Goal: Task Accomplishment & Management: Use online tool/utility

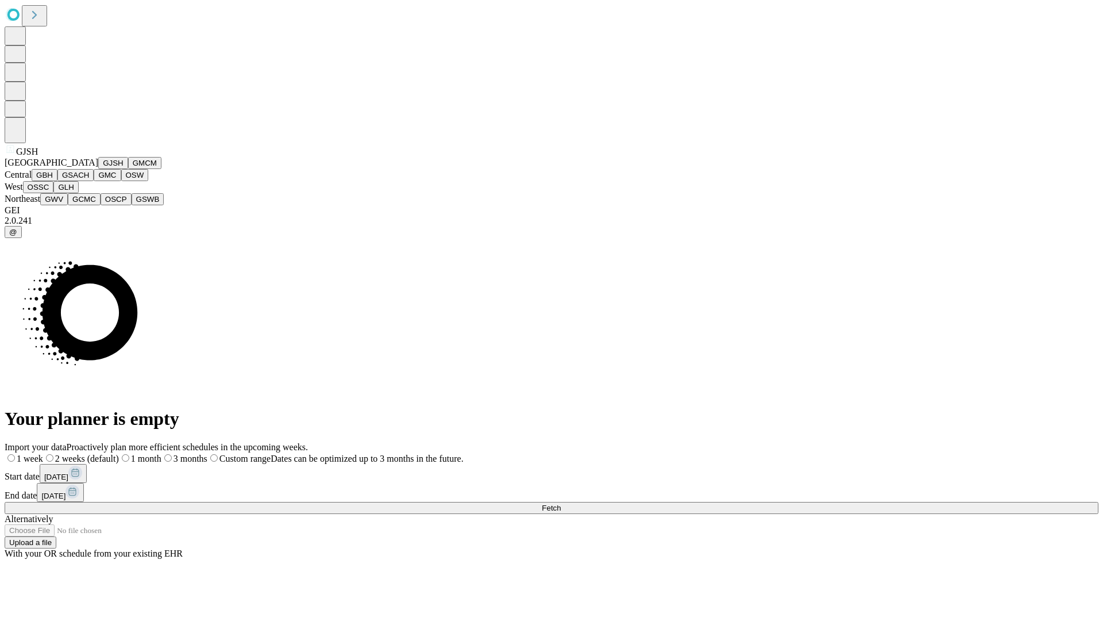
click at [98, 169] on button "GJSH" at bounding box center [113, 163] width 30 height 12
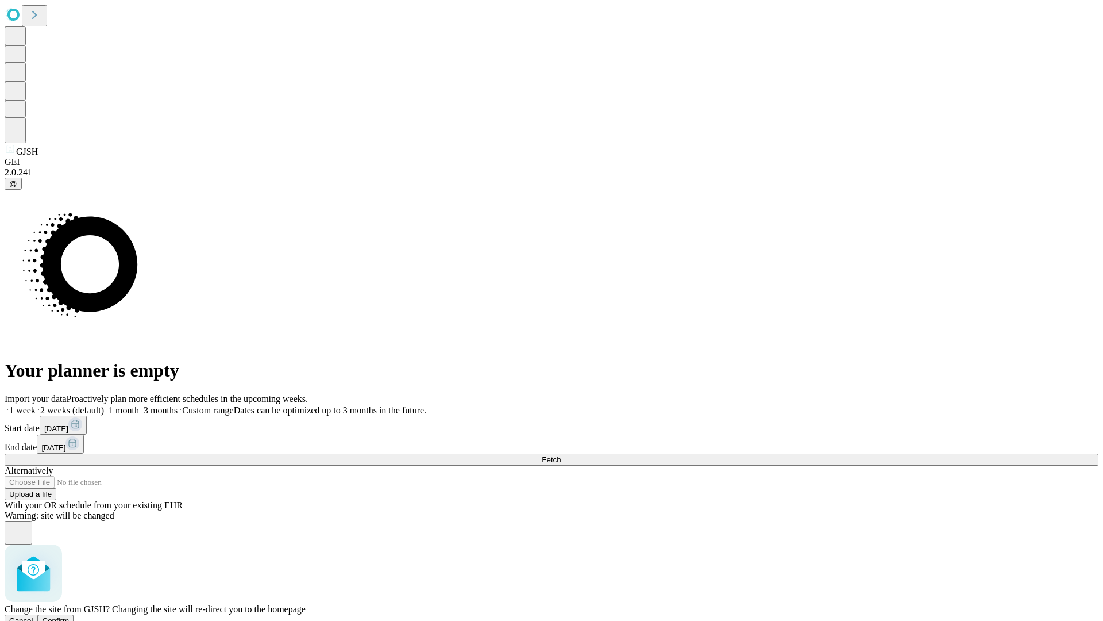
click at [70, 616] on span "Confirm" at bounding box center [56, 620] width 27 height 9
click at [36, 405] on label "1 week" at bounding box center [20, 410] width 31 height 10
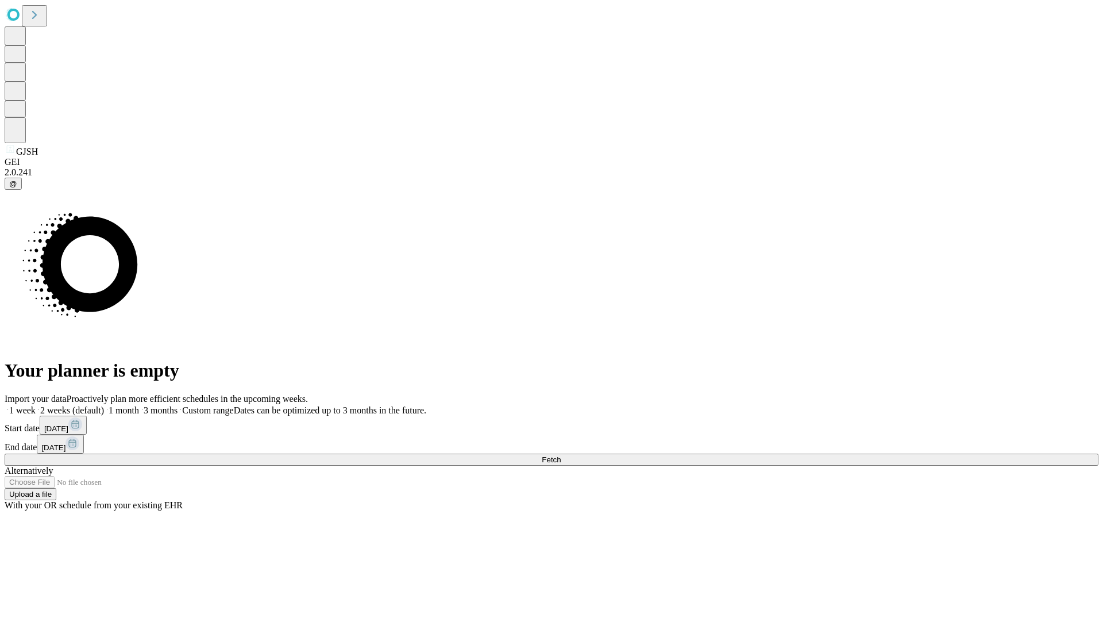
click at [561, 455] on span "Fetch" at bounding box center [551, 459] width 19 height 9
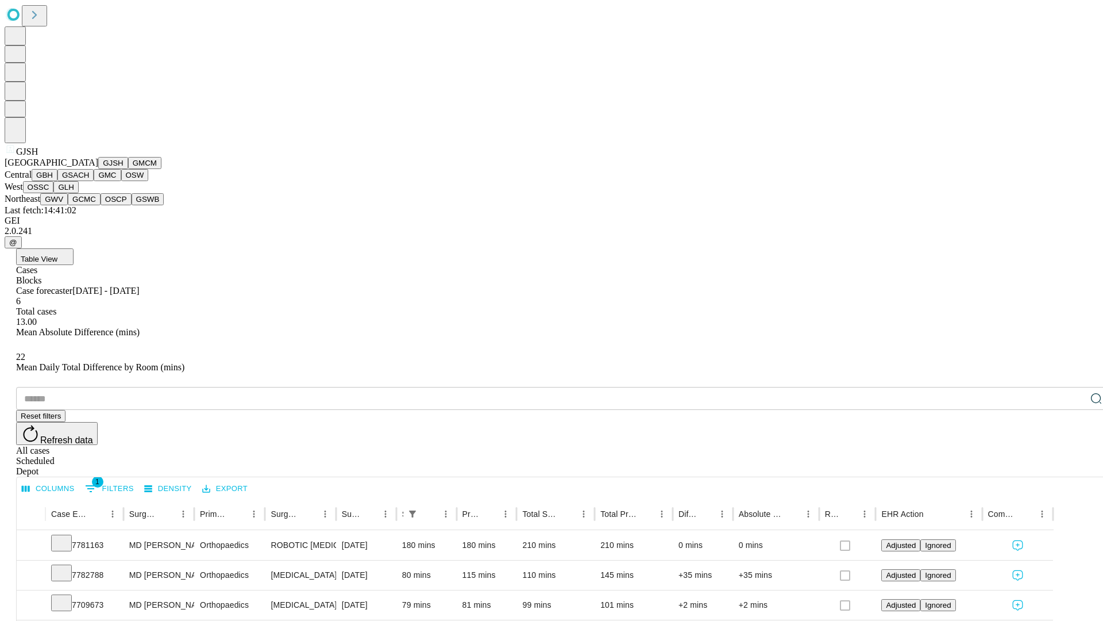
click at [128, 169] on button "GMCM" at bounding box center [144, 163] width 33 height 12
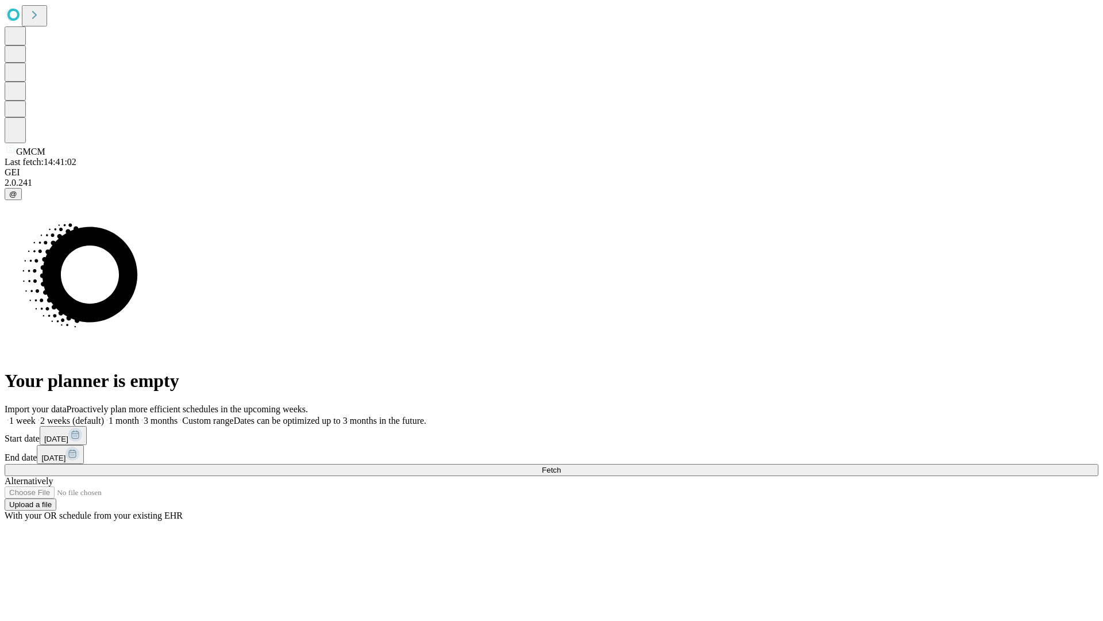
click at [36, 415] on label "1 week" at bounding box center [20, 420] width 31 height 10
click at [561, 465] on span "Fetch" at bounding box center [551, 469] width 19 height 9
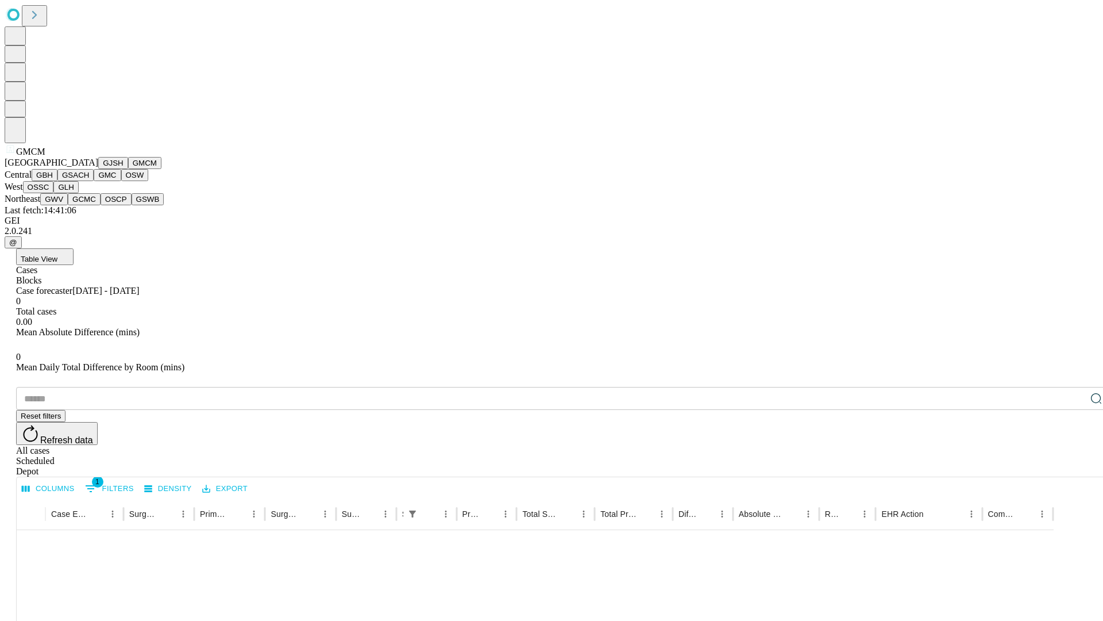
click at [57, 181] on button "GBH" at bounding box center [45, 175] width 26 height 12
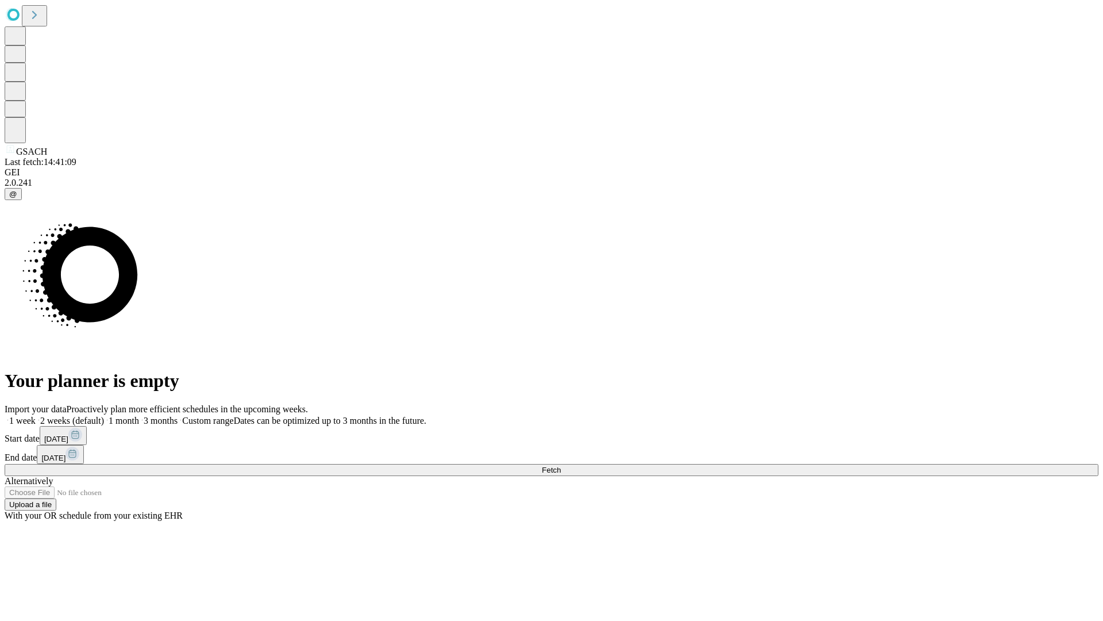
click at [36, 415] on label "1 week" at bounding box center [20, 420] width 31 height 10
click at [561, 465] on span "Fetch" at bounding box center [551, 469] width 19 height 9
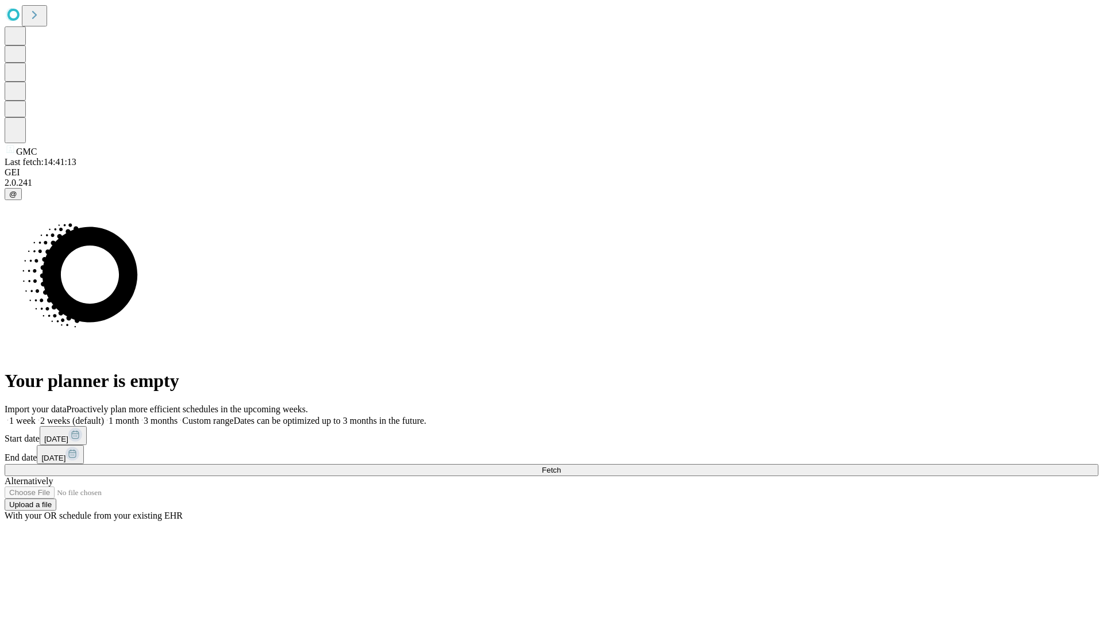
click at [36, 415] on label "1 week" at bounding box center [20, 420] width 31 height 10
click at [561, 465] on span "Fetch" at bounding box center [551, 469] width 19 height 9
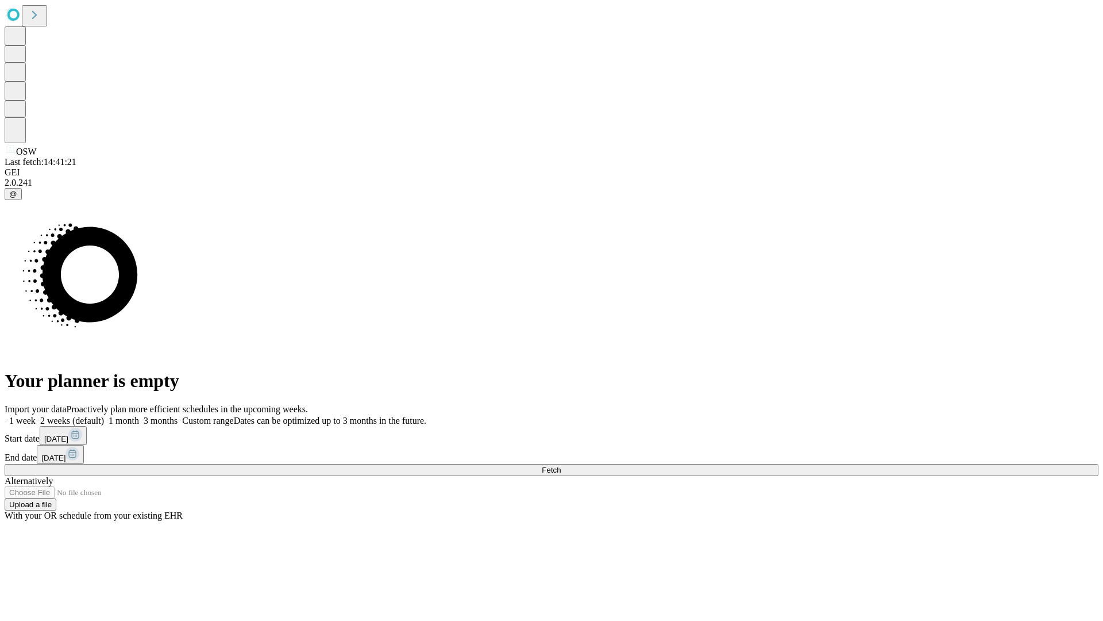
click at [561, 465] on span "Fetch" at bounding box center [551, 469] width 19 height 9
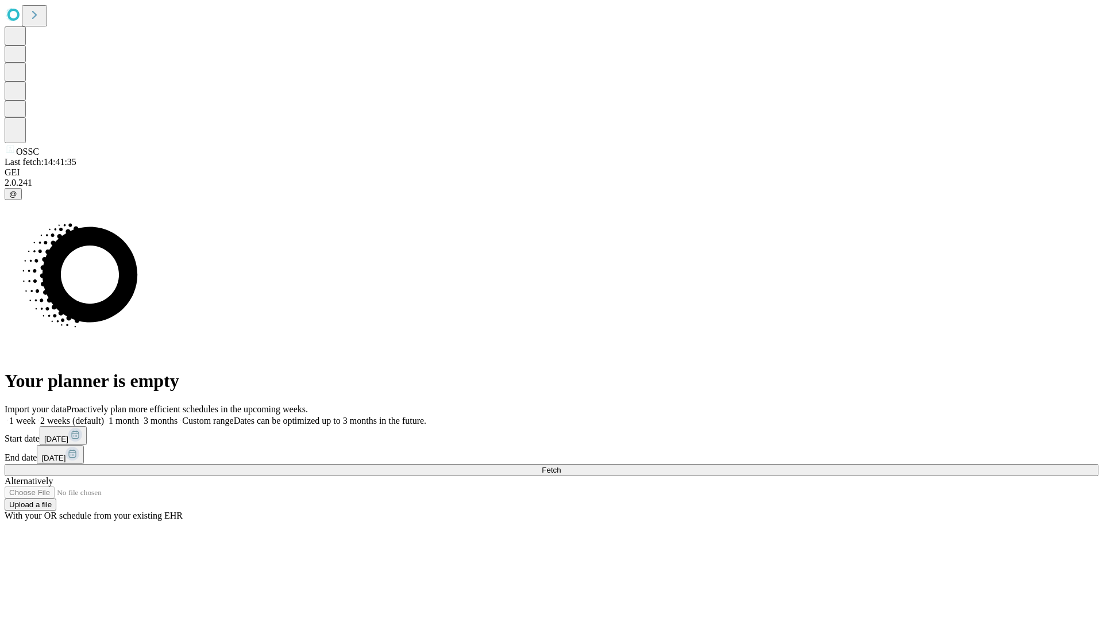
click at [36, 415] on label "1 week" at bounding box center [20, 420] width 31 height 10
click at [561, 465] on span "Fetch" at bounding box center [551, 469] width 19 height 9
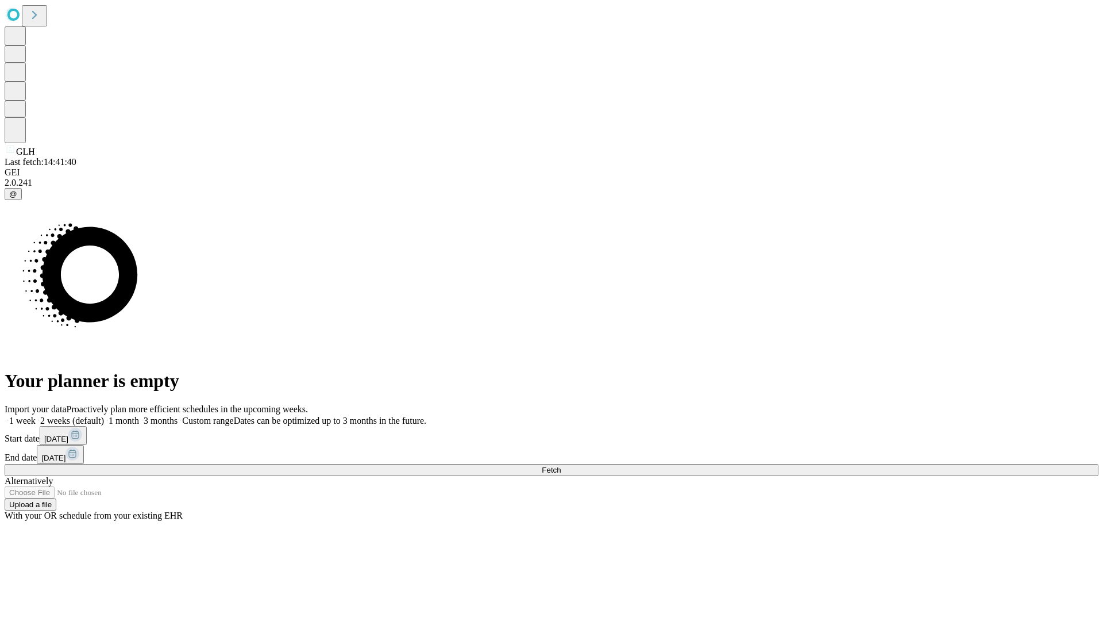
click at [36, 415] on label "1 week" at bounding box center [20, 420] width 31 height 10
click at [561, 465] on span "Fetch" at bounding box center [551, 469] width 19 height 9
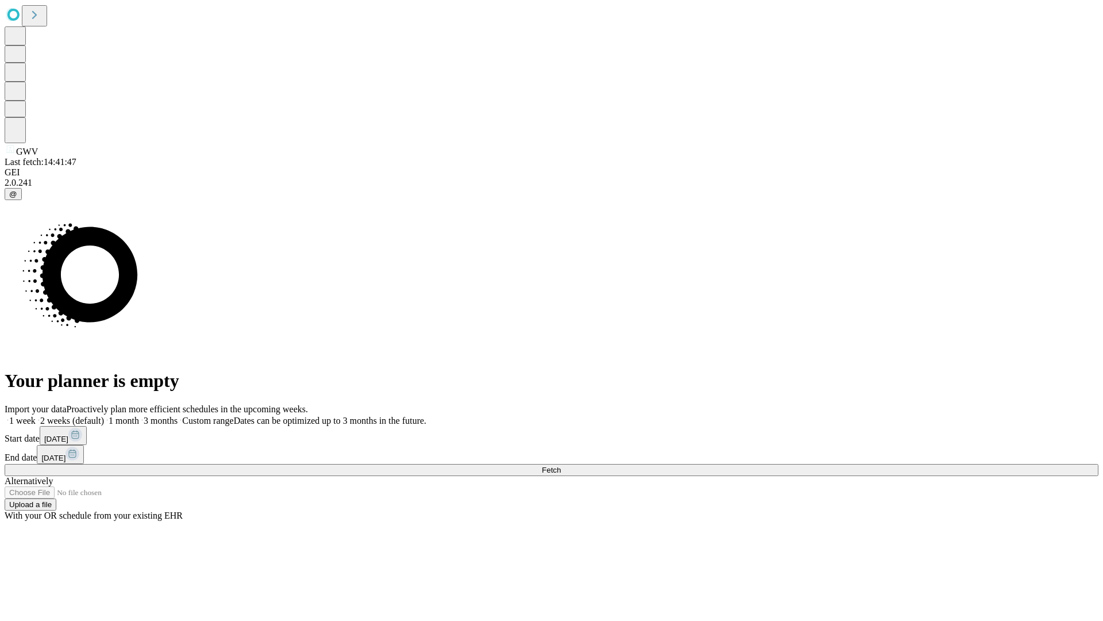
click at [36, 415] on label "1 week" at bounding box center [20, 420] width 31 height 10
click at [561, 465] on span "Fetch" at bounding box center [551, 469] width 19 height 9
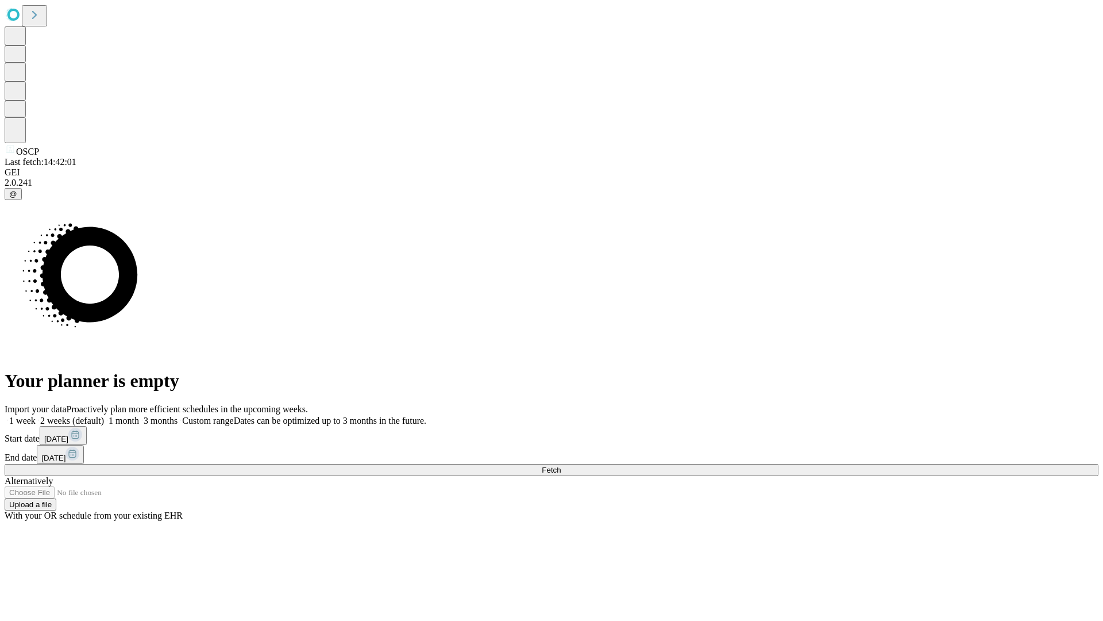
click at [36, 415] on label "1 week" at bounding box center [20, 420] width 31 height 10
click at [561, 465] on span "Fetch" at bounding box center [551, 469] width 19 height 9
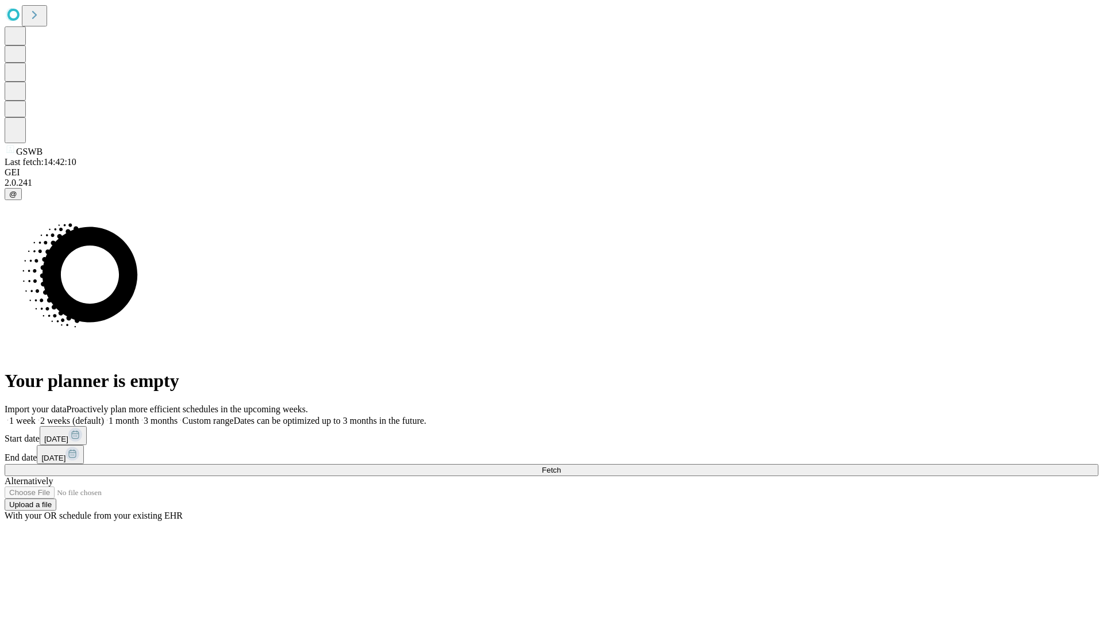
click at [36, 415] on label "1 week" at bounding box center [20, 420] width 31 height 10
click at [561, 465] on span "Fetch" at bounding box center [551, 469] width 19 height 9
